Goal: Transaction & Acquisition: Download file/media

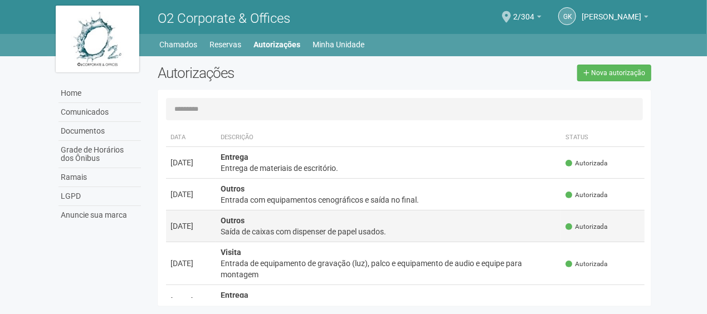
scroll to position [111, 0]
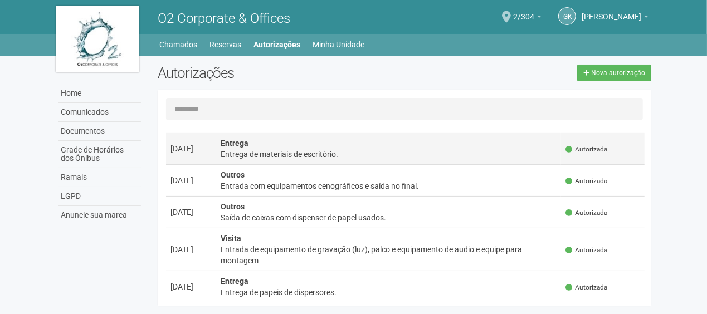
click at [294, 158] on div "Entrega de materiais de escritório." at bounding box center [389, 154] width 337 height 11
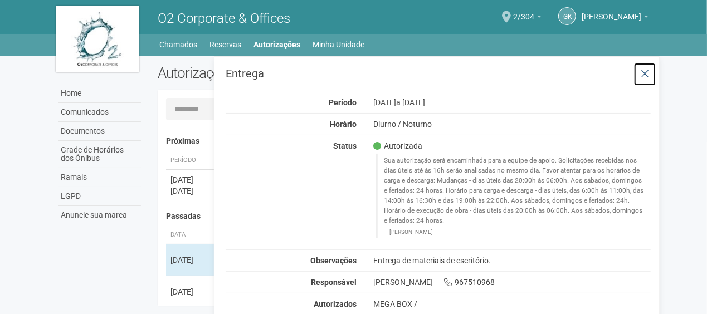
click at [646, 69] on icon at bounding box center [645, 74] width 8 height 11
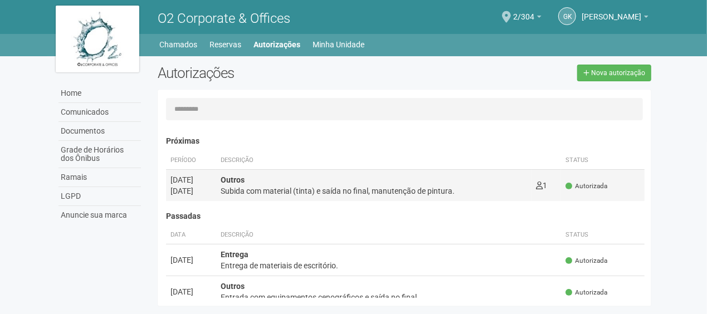
click at [255, 199] on td "Outros Subida com material (tinta) e saída no final, manutenção de pintura. 1 0" at bounding box center [373, 185] width 315 height 32
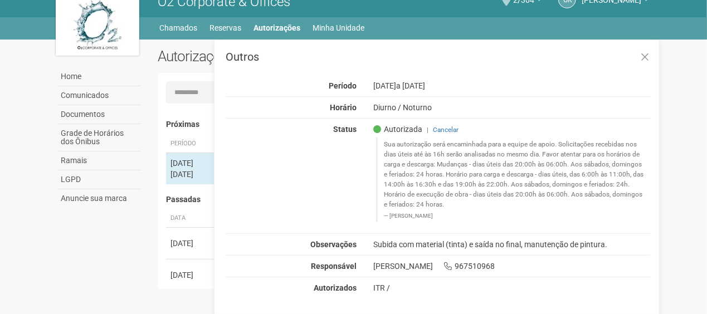
scroll to position [17, 0]
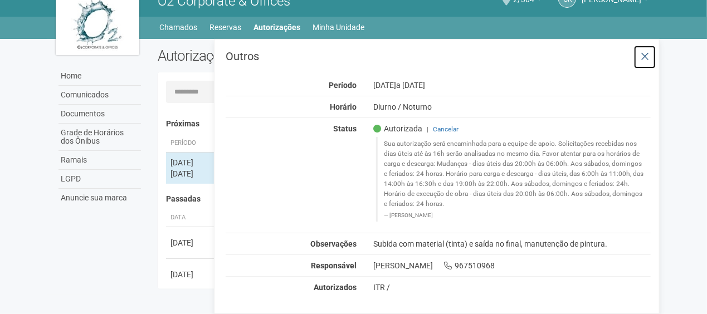
click at [642, 58] on icon at bounding box center [645, 56] width 8 height 11
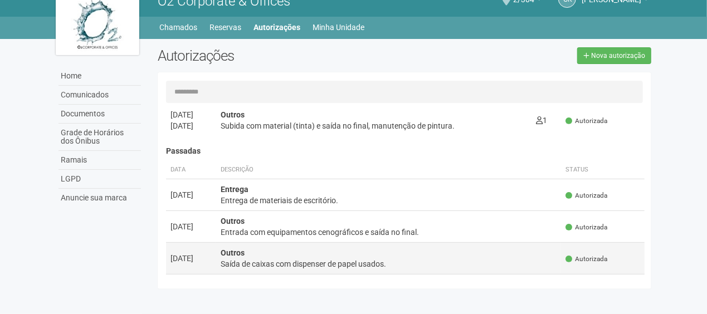
scroll to position [111, 0]
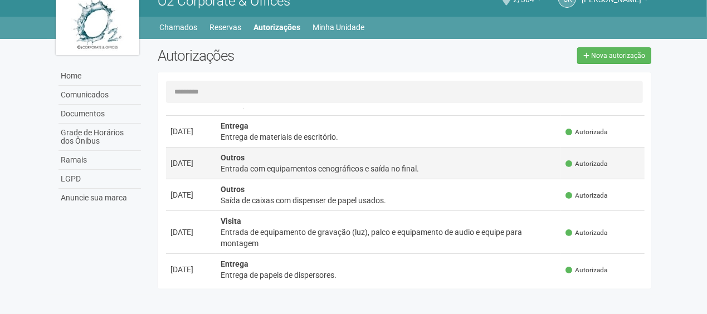
click at [305, 163] on div "Entrada com equipamentos cenográficos e saída no final." at bounding box center [389, 168] width 337 height 11
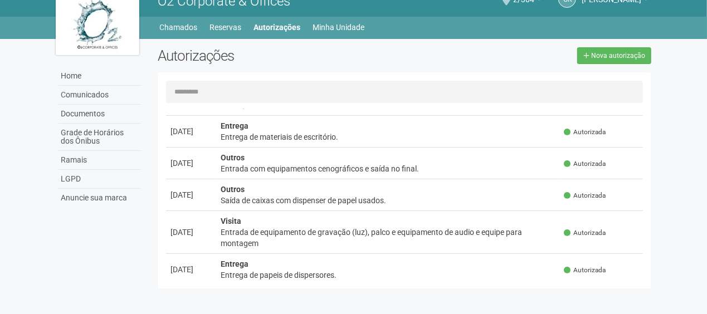
scroll to position [0, 0]
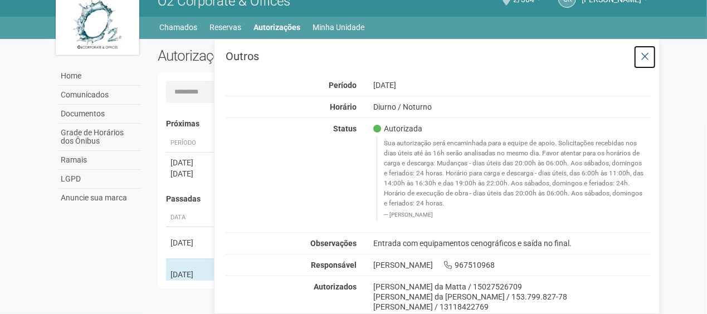
click at [645, 56] on icon at bounding box center [645, 56] width 8 height 11
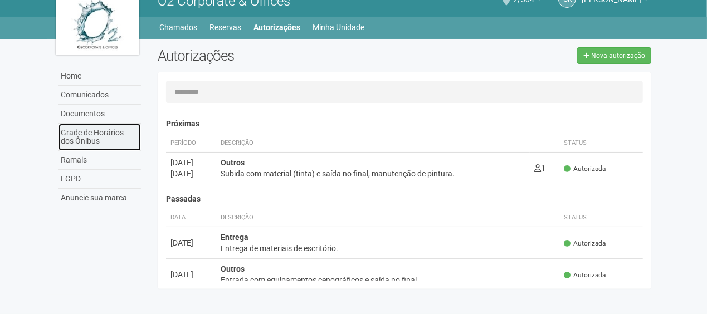
click at [109, 132] on link "Grade de Horários dos Ônibus" at bounding box center [100, 137] width 82 height 27
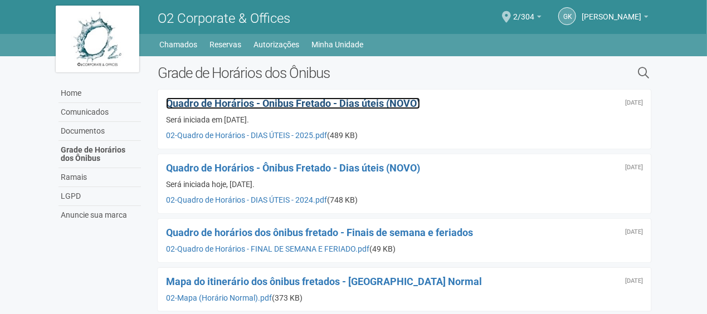
click at [325, 104] on span "Quadro de Horários - Ônibus Fretado - Dias úteis (NOVO)" at bounding box center [293, 104] width 254 height 12
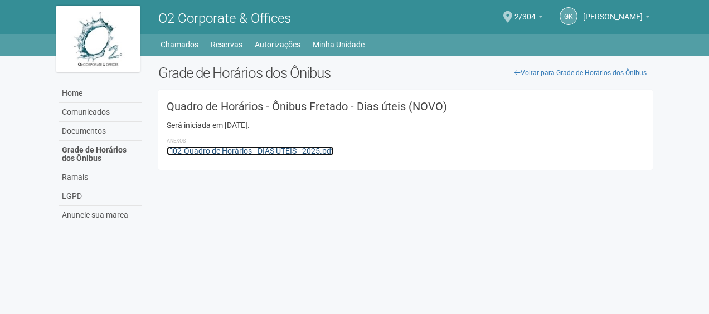
click at [274, 154] on link "02-Quadro de Horários - DIAS ÚTEIS - 2025.pdf" at bounding box center [250, 151] width 167 height 9
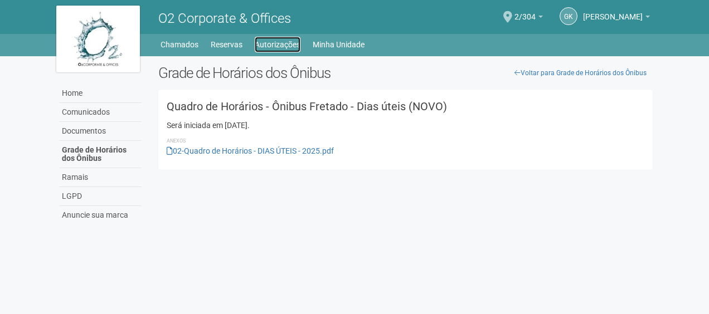
drag, startPoint x: 269, startPoint y: 41, endPoint x: 251, endPoint y: 0, distance: 44.9
click at [270, 40] on link "Autorizações" at bounding box center [278, 45] width 46 height 16
